Goal: Information Seeking & Learning: Learn about a topic

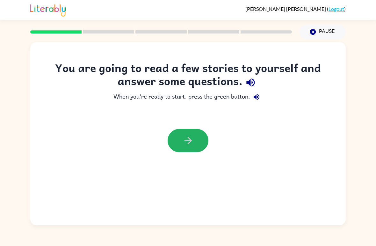
click at [191, 133] on button "button" at bounding box center [188, 140] width 41 height 23
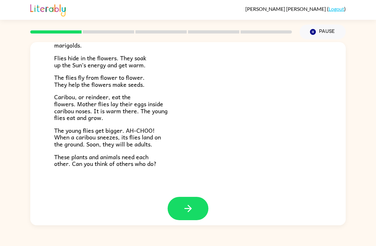
scroll to position [126, 0]
click at [184, 203] on icon "button" at bounding box center [188, 208] width 11 height 11
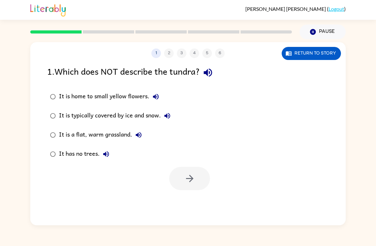
click at [68, 135] on div "It is a flat, warm grassland." at bounding box center [102, 134] width 86 height 13
click at [194, 190] on button "button" at bounding box center [189, 178] width 41 height 23
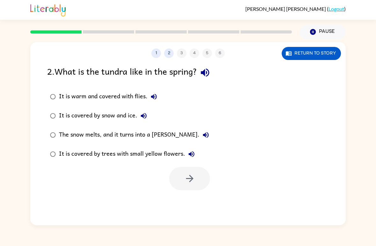
click at [199, 173] on div at bounding box center [189, 178] width 41 height 23
click at [156, 133] on div "The snow melts, and it turns into a [PERSON_NAME]." at bounding box center [135, 134] width 153 height 13
click at [190, 180] on icon "button" at bounding box center [189, 178] width 11 height 11
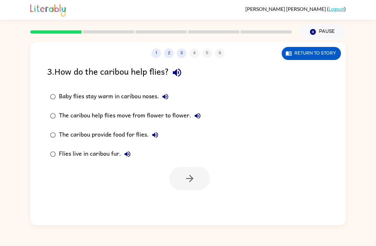
click at [118, 92] on div "Baby flies stay warm in caribou noses." at bounding box center [115, 96] width 113 height 13
click at [198, 178] on button "button" at bounding box center [189, 178] width 41 height 23
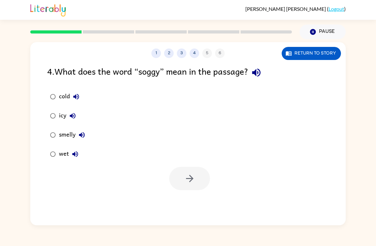
click at [68, 156] on div "wet" at bounding box center [70, 154] width 23 height 13
click at [196, 189] on button "button" at bounding box center [189, 178] width 41 height 23
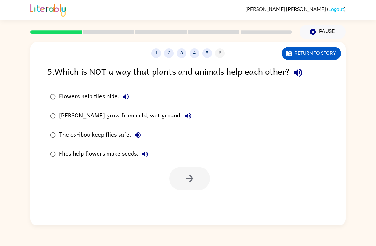
click at [92, 121] on div "[PERSON_NAME] grow from cold, wet ground." at bounding box center [127, 115] width 136 height 13
click at [93, 119] on div "[PERSON_NAME] grow from cold, wet ground." at bounding box center [127, 115] width 136 height 13
click at [196, 184] on button "button" at bounding box center [189, 178] width 41 height 23
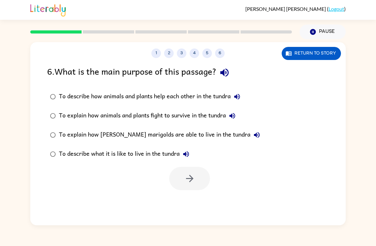
click at [231, 93] on div "To describe how animals and plants help each other in the tundra" at bounding box center [151, 96] width 184 height 13
click at [200, 178] on button "button" at bounding box center [189, 178] width 41 height 23
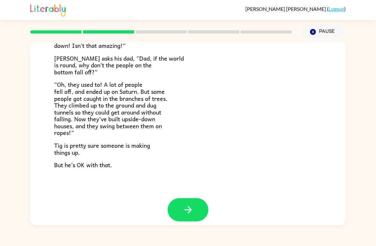
scroll to position [178, 0]
click at [193, 206] on icon "button" at bounding box center [188, 209] width 11 height 11
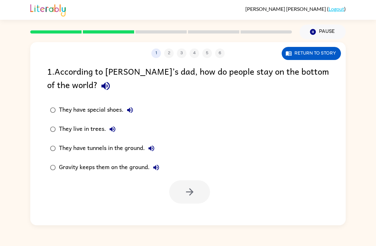
scroll to position [0, 0]
click at [138, 151] on div "They have tunnels in the ground." at bounding box center [108, 148] width 99 height 13
click at [197, 186] on button "button" at bounding box center [189, 191] width 41 height 23
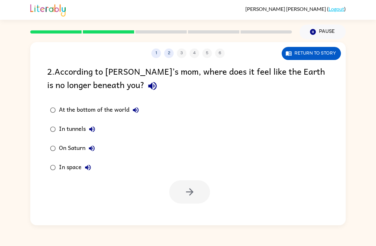
click at [77, 165] on div "In space" at bounding box center [76, 167] width 35 height 13
click at [193, 193] on icon "button" at bounding box center [189, 191] width 11 height 11
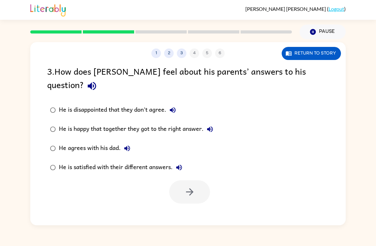
click at [146, 161] on div "He is satisfied with their different answers." at bounding box center [122, 167] width 126 height 13
click at [190, 186] on icon "button" at bounding box center [189, 191] width 11 height 11
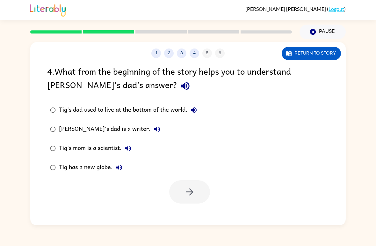
click at [71, 170] on div "Tig has a new globe." at bounding box center [92, 167] width 67 height 13
click at [186, 199] on button "button" at bounding box center [189, 191] width 41 height 23
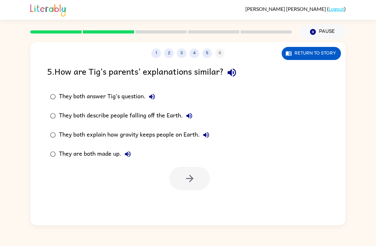
click at [106, 108] on label "They both describe people falling off the Earth." at bounding box center [130, 115] width 172 height 19
click at [104, 113] on div "They both describe people falling off the Earth." at bounding box center [127, 115] width 137 height 13
click at [176, 168] on button "button" at bounding box center [189, 178] width 41 height 23
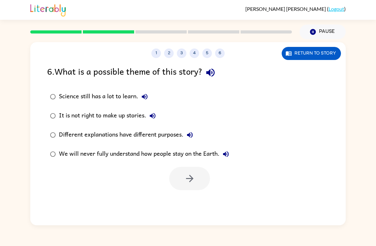
click at [95, 95] on div "Science still has a lot to learn." at bounding box center [105, 96] width 92 height 13
click at [179, 174] on button "button" at bounding box center [189, 178] width 41 height 23
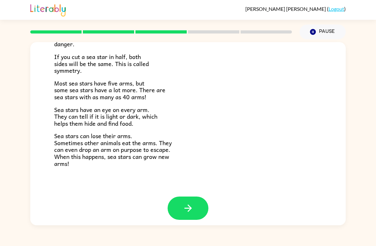
scroll to position [177, 0]
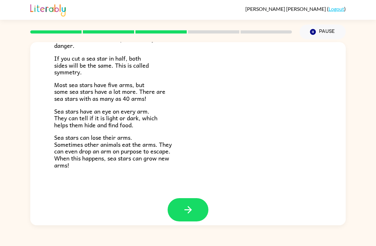
click at [184, 206] on icon "button" at bounding box center [188, 209] width 11 height 11
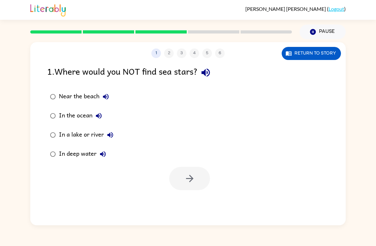
scroll to position [0, 0]
click at [85, 160] on div "In deep water" at bounding box center [84, 154] width 50 height 13
click at [100, 126] on label "In a lake or river" at bounding box center [82, 134] width 76 height 19
click at [184, 181] on button "button" at bounding box center [189, 178] width 41 height 23
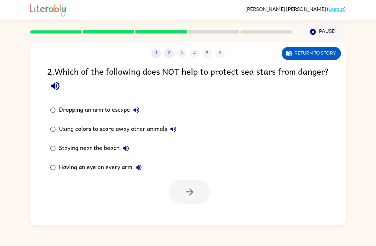
click at [133, 132] on div "Using colors to scare away other animals" at bounding box center [119, 129] width 121 height 13
click at [192, 201] on button "button" at bounding box center [189, 191] width 41 height 23
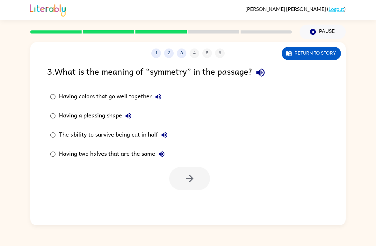
click at [142, 153] on div "Having two halves that are the same" at bounding box center [113, 154] width 109 height 13
click at [198, 183] on button "button" at bounding box center [189, 178] width 41 height 23
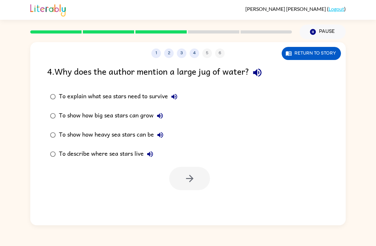
click at [157, 117] on icon "button" at bounding box center [160, 116] width 8 height 8
click at [120, 119] on div "To show how big sea stars can grow" at bounding box center [112, 115] width 107 height 13
click at [189, 179] on icon "button" at bounding box center [189, 178] width 11 height 11
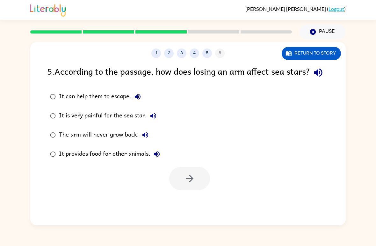
click at [88, 103] on label "It can help them to escape." at bounding box center [105, 96] width 123 height 19
click at [186, 184] on icon "button" at bounding box center [189, 178] width 11 height 11
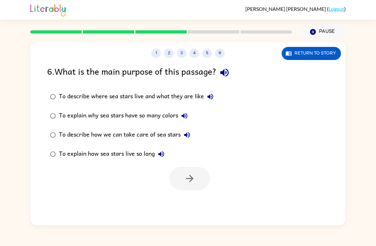
click at [149, 100] on div "To describe where sea stars live and what they are like" at bounding box center [138, 96] width 158 height 13
click at [201, 178] on button "button" at bounding box center [189, 178] width 41 height 23
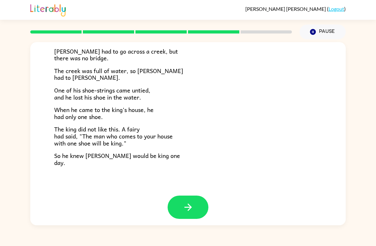
scroll to position [105, 0]
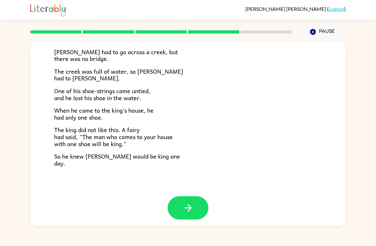
click at [186, 207] on icon "button" at bounding box center [188, 207] width 11 height 11
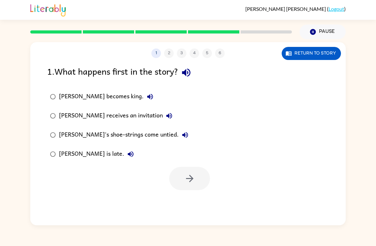
click at [115, 115] on div "[PERSON_NAME] receives an invitation" at bounding box center [117, 115] width 117 height 13
click at [191, 184] on button "button" at bounding box center [189, 178] width 41 height 23
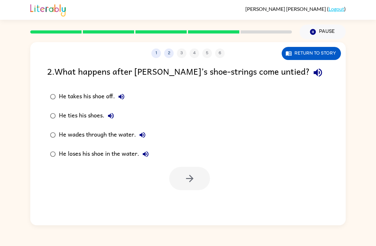
click at [93, 160] on div "He loses his shoe in the water." at bounding box center [105, 154] width 93 height 13
click at [202, 177] on button "button" at bounding box center [189, 178] width 41 height 23
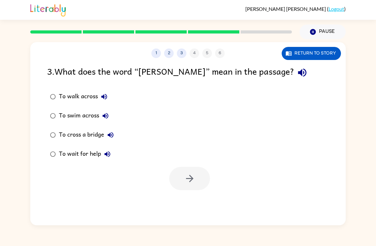
click at [77, 97] on div "To walk across" at bounding box center [85, 96] width 52 height 13
click at [196, 177] on button "button" at bounding box center [189, 178] width 41 height 23
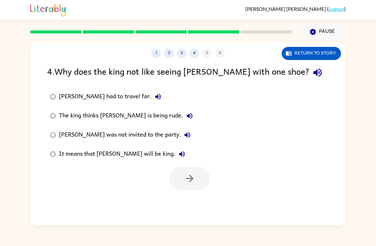
click at [115, 153] on div "It means that [PERSON_NAME] will be king." at bounding box center [123, 154] width 129 height 13
click at [198, 178] on button "button" at bounding box center [189, 178] width 41 height 23
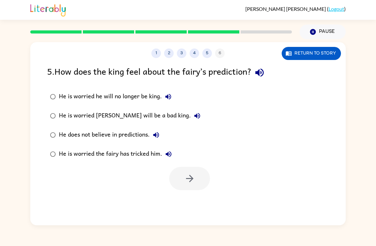
click at [79, 130] on div "He does not believe in predictions." at bounding box center [111, 134] width 104 height 13
click at [118, 93] on div "He is worried he will no longer be king." at bounding box center [117, 96] width 116 height 13
click at [186, 190] on button "button" at bounding box center [189, 178] width 41 height 23
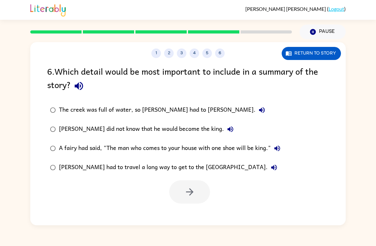
click at [156, 101] on label "The creek was full of water, so [PERSON_NAME] had to [PERSON_NAME]." at bounding box center [165, 109] width 243 height 19
click at [187, 195] on icon "button" at bounding box center [189, 191] width 11 height 11
